Goal: Check status

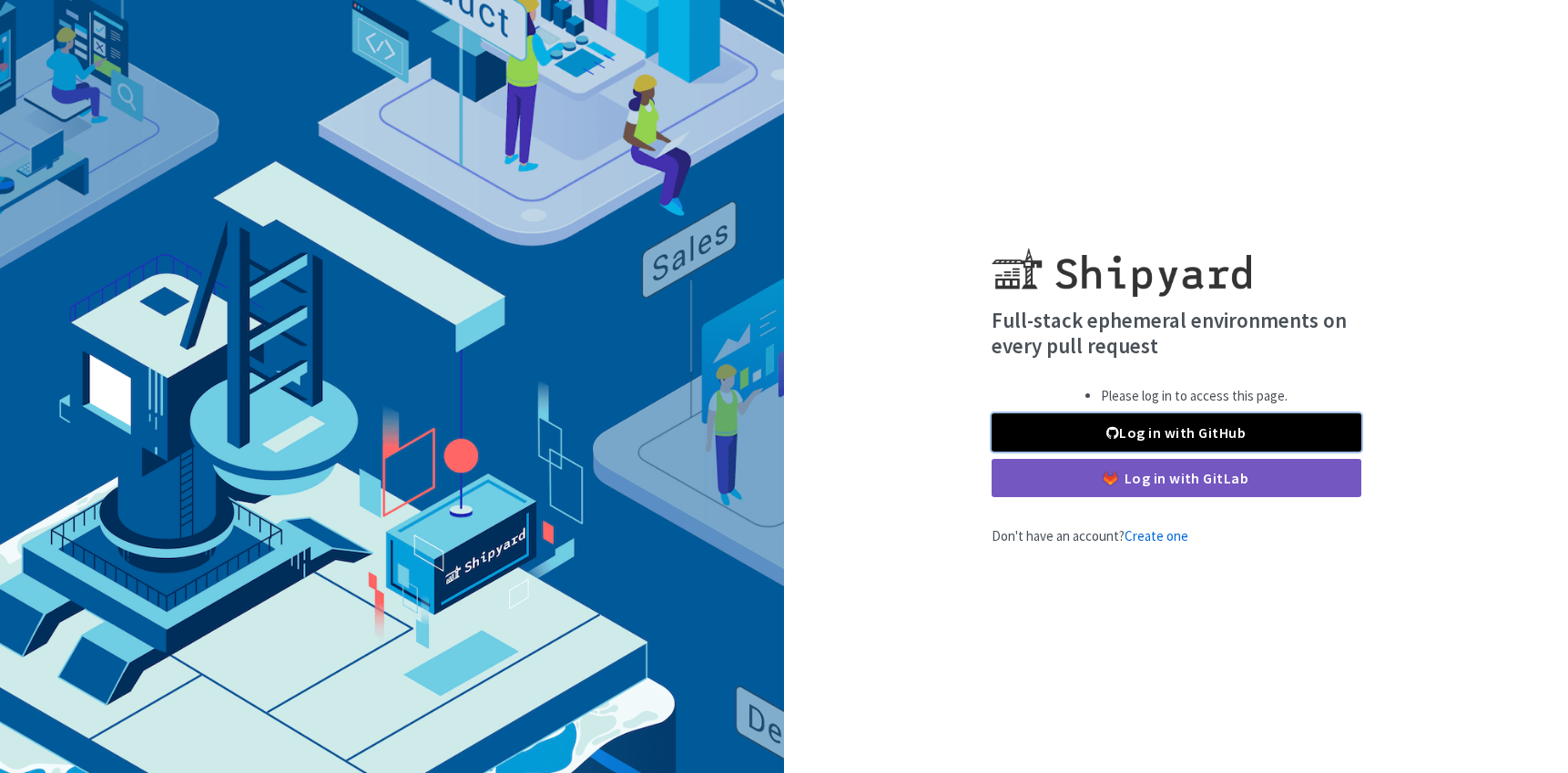
click at [1145, 430] on link "Log in with GitHub" at bounding box center [1176, 432] width 370 height 39
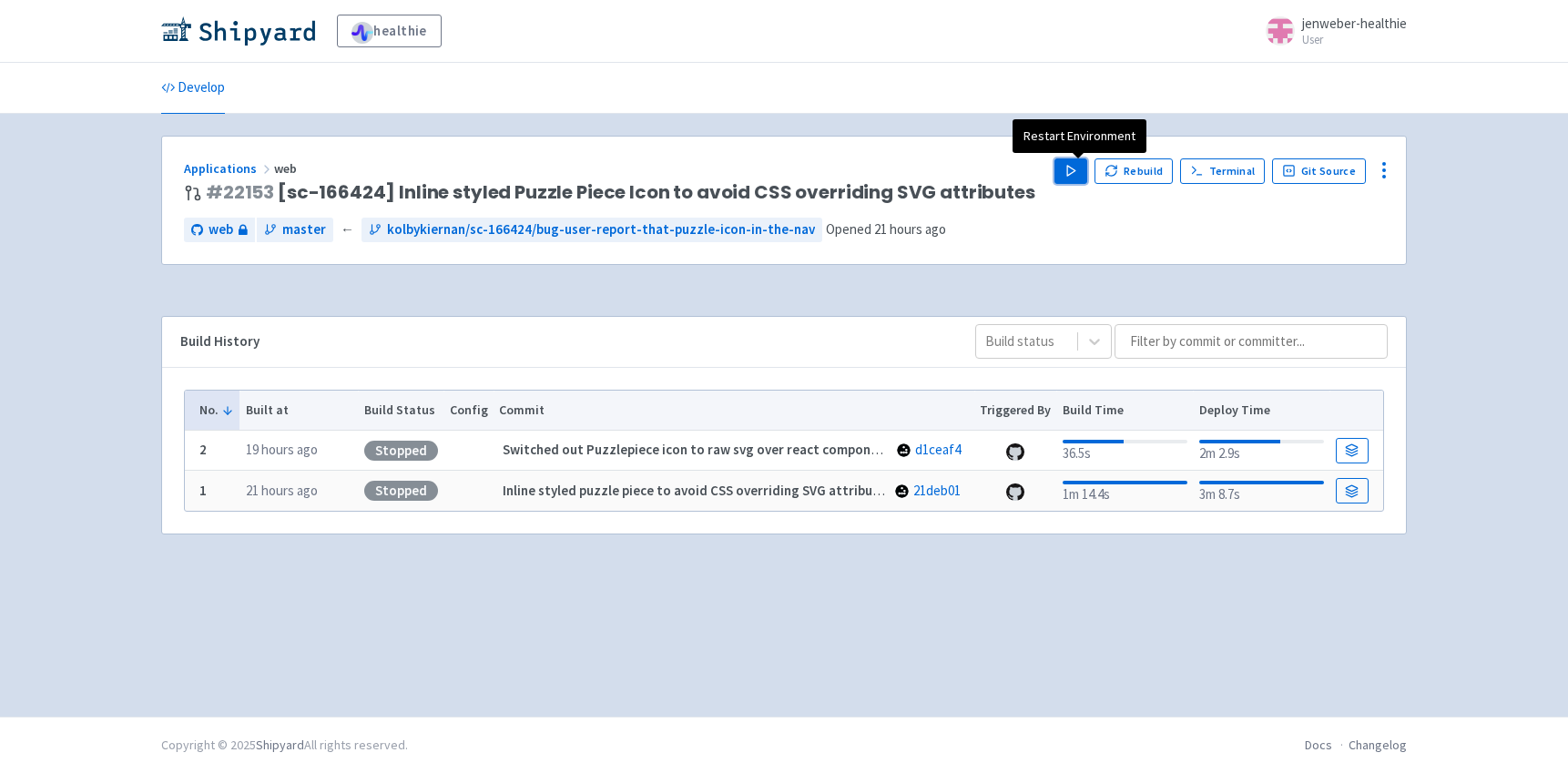
click at [1075, 171] on polygon "button" at bounding box center [1071, 171] width 8 height 10
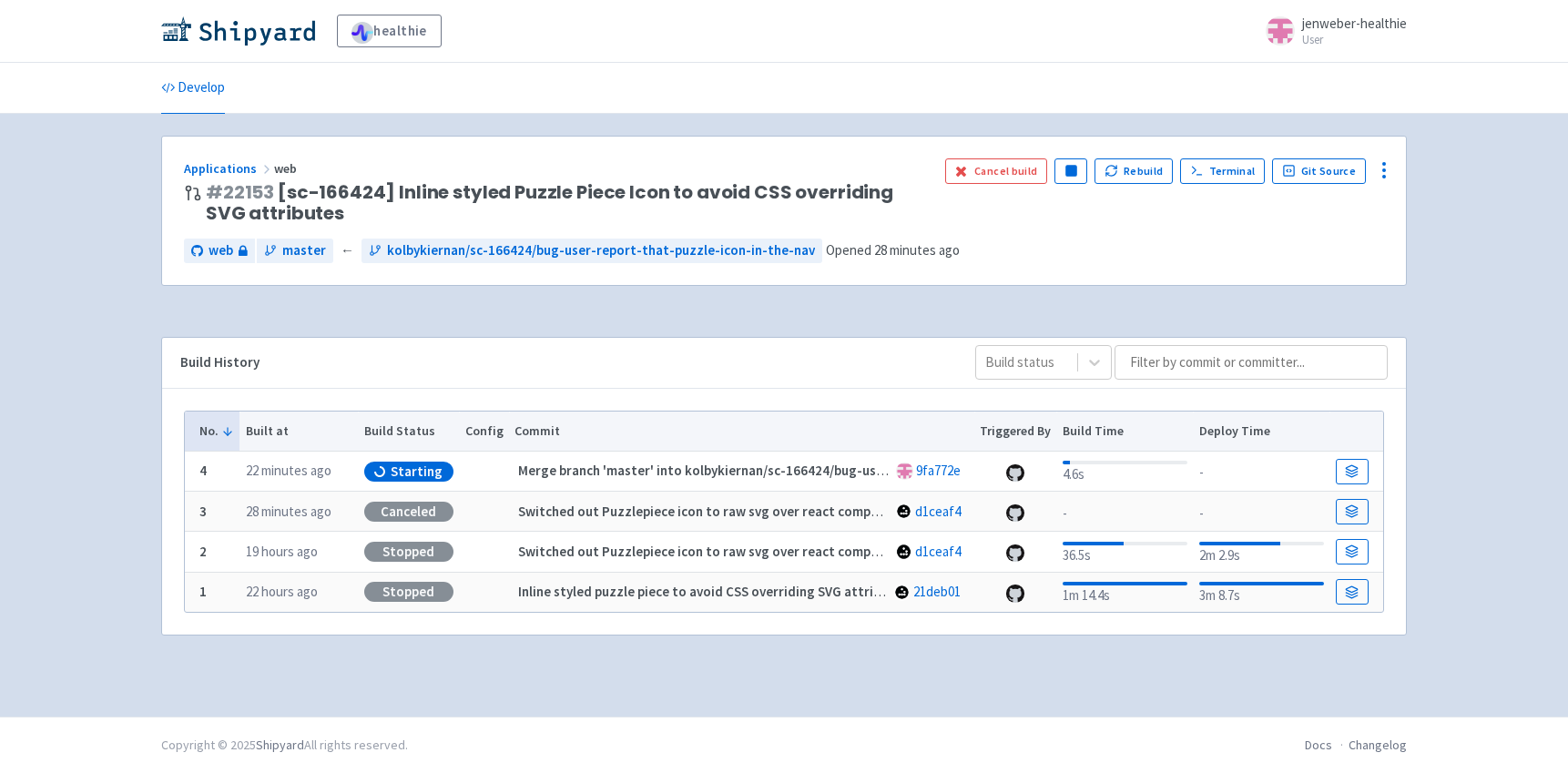
click at [425, 191] on span "# 22153 [sc-166424] Inline styled Puzzle Piece Icon to avoid CSS overriding SVG…" at bounding box center [568, 203] width 725 height 42
